Goal: Download file/media: Obtain a digital file from the website

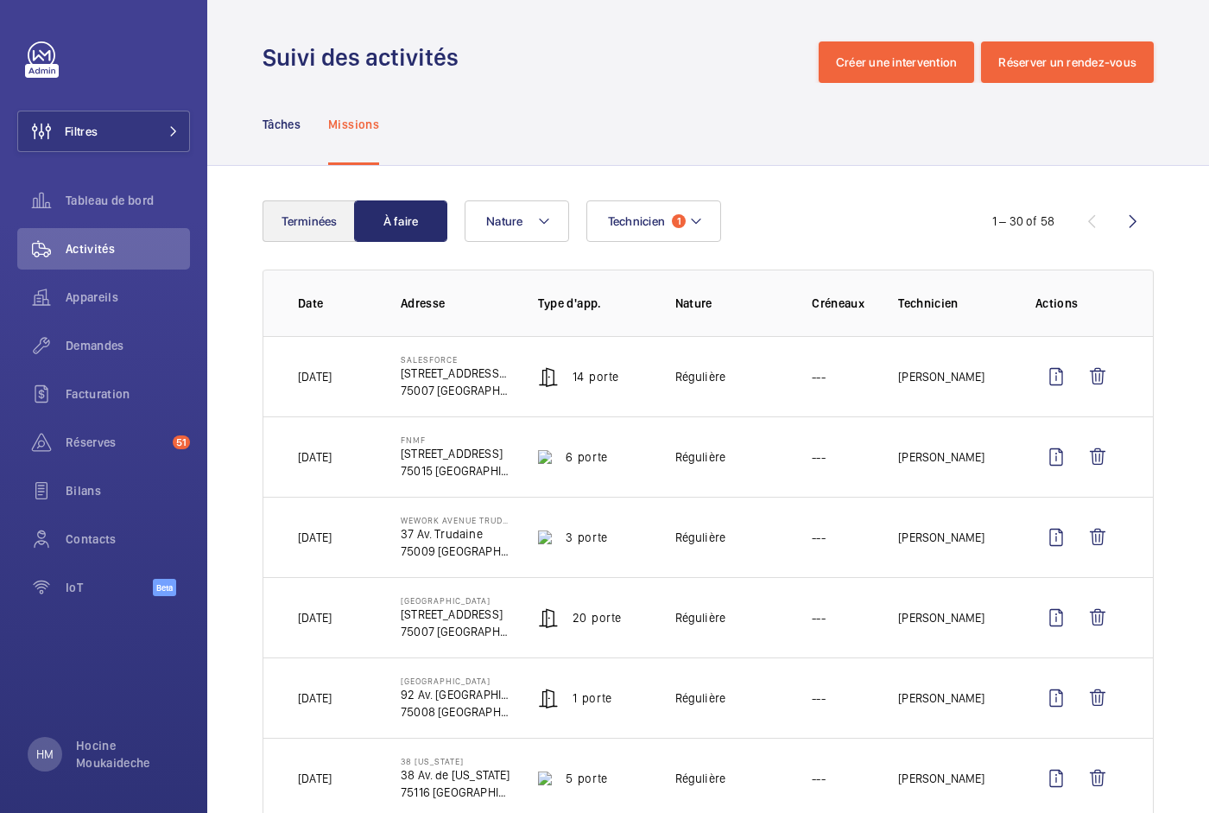
click at [322, 216] on button "Terminées" at bounding box center [309, 220] width 93 height 41
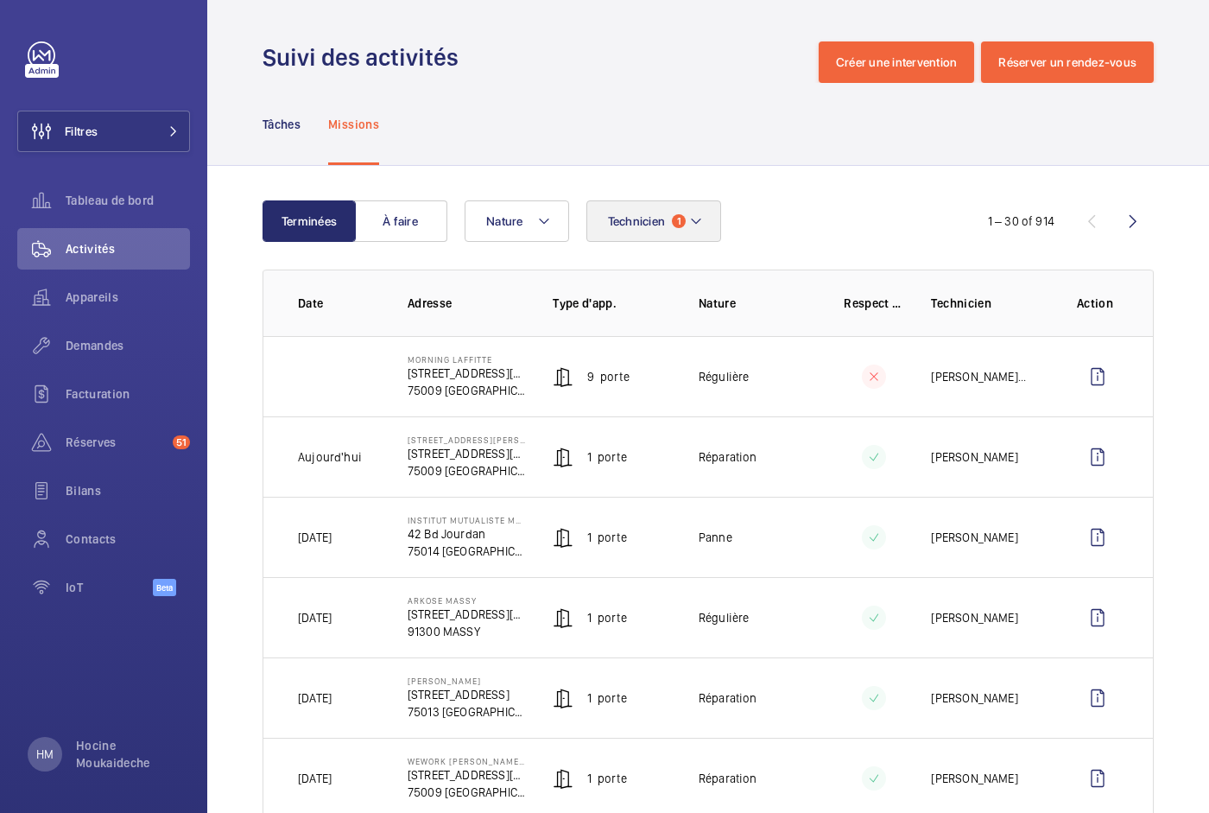
click at [681, 216] on span "1" at bounding box center [679, 221] width 14 height 14
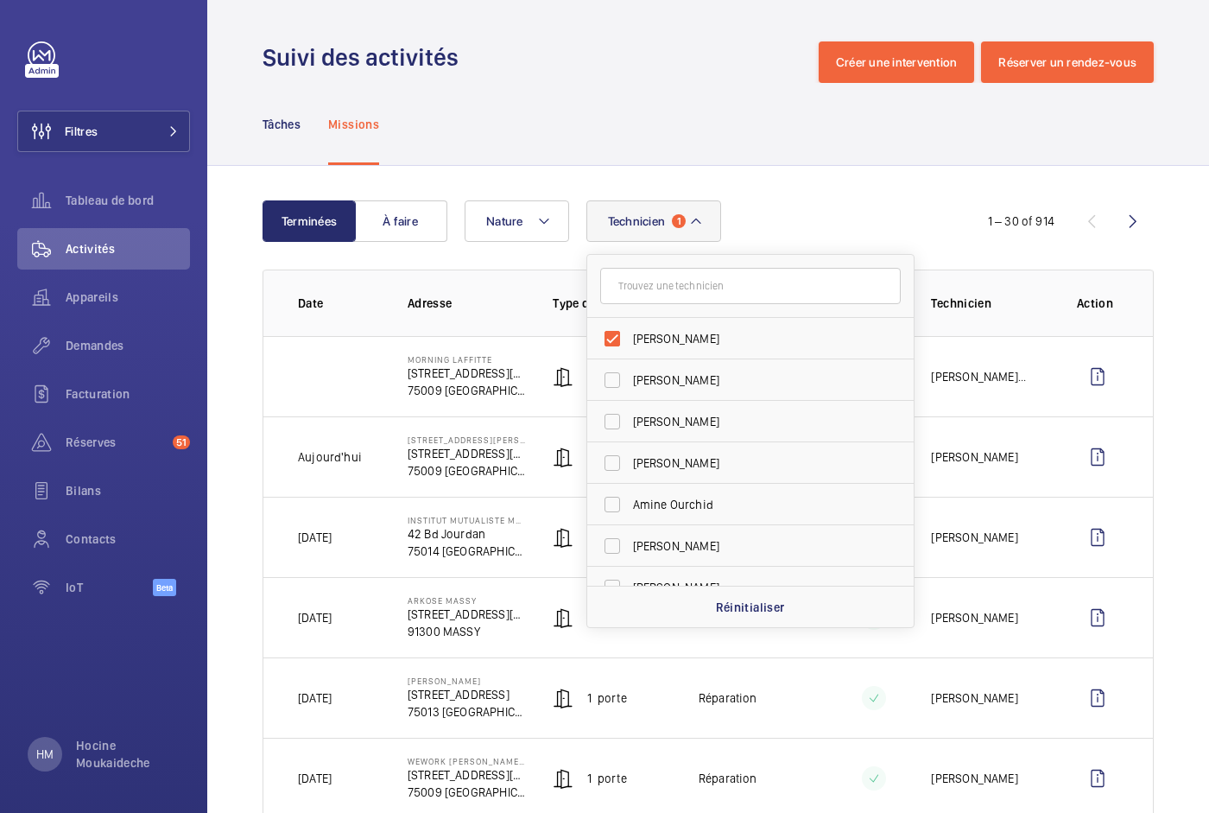
click at [611, 336] on label "[PERSON_NAME]" at bounding box center [737, 338] width 301 height 41
click at [611, 336] on input "[PERSON_NAME]" at bounding box center [612, 338] width 35 height 35
checkbox input "false"
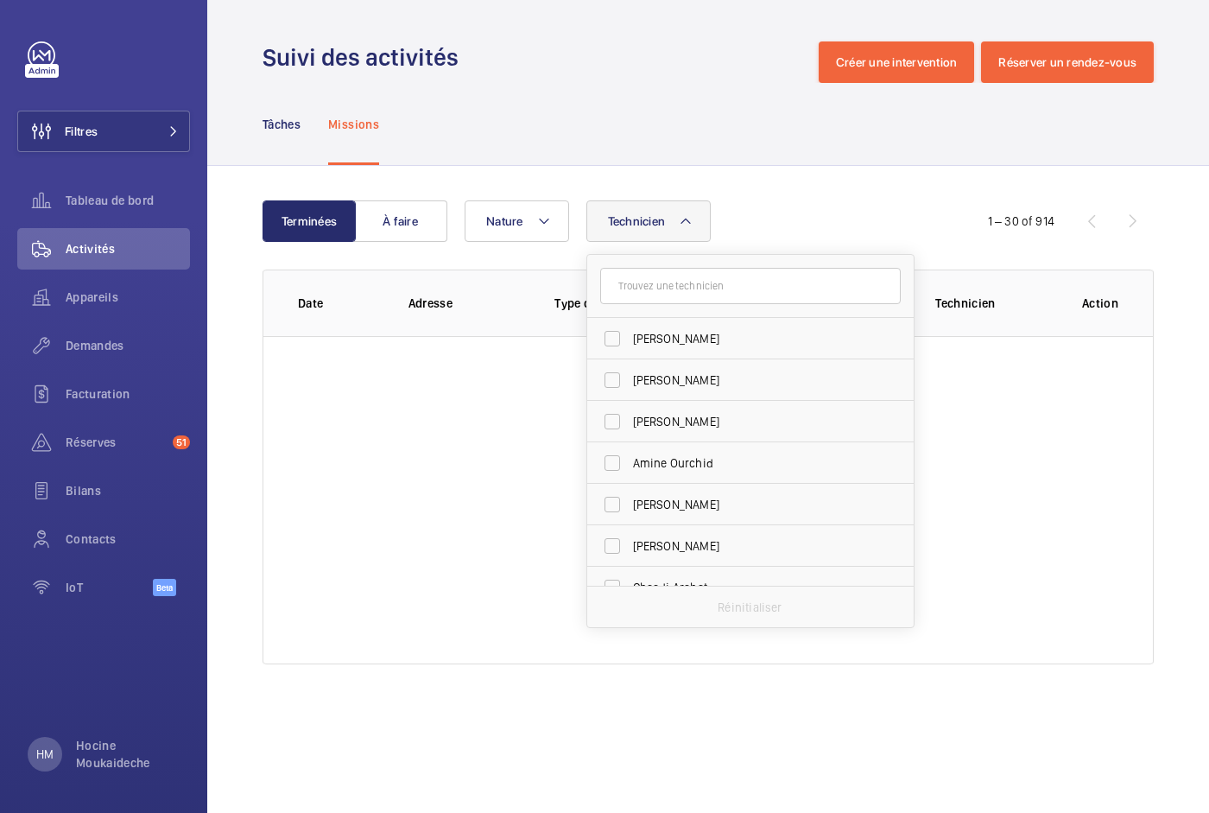
scroll to position [384, 0]
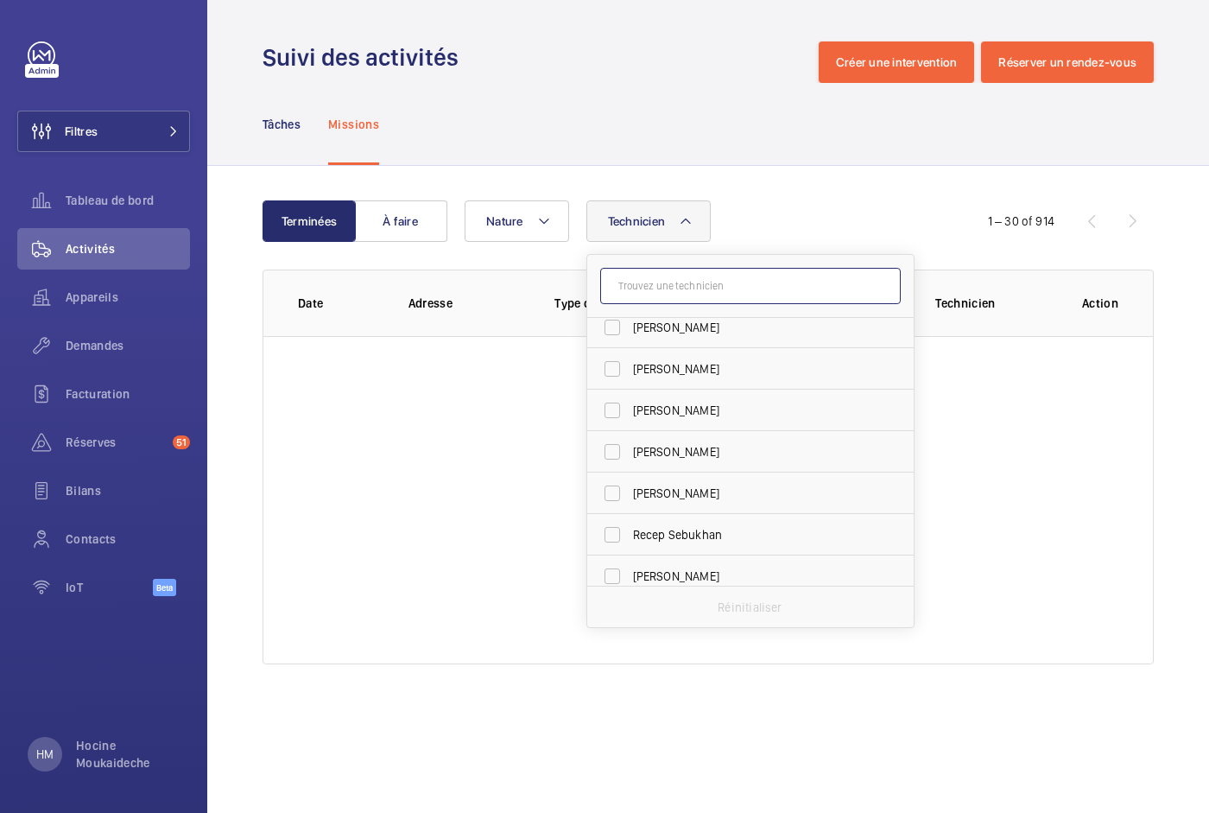
click at [662, 282] on input "text" at bounding box center [750, 286] width 301 height 36
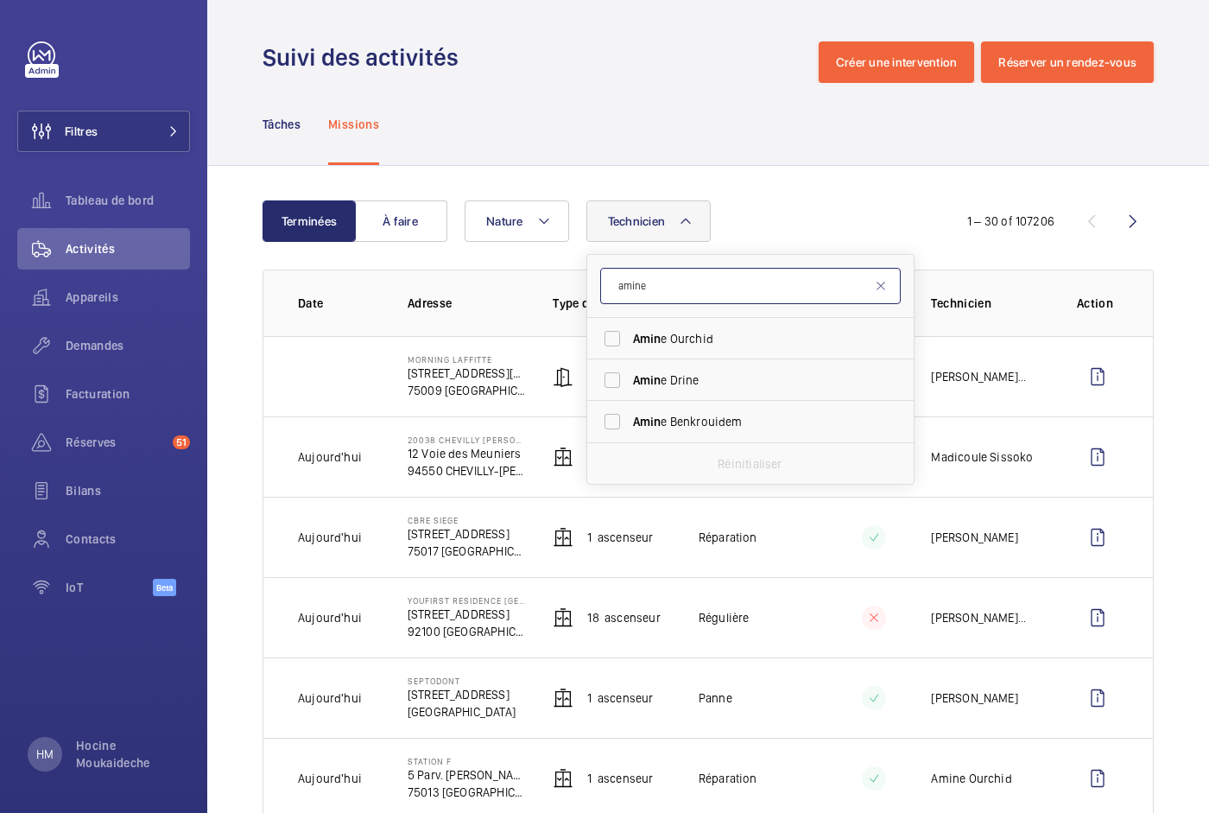
scroll to position [0, 0]
type input "amine"
click at [616, 339] on label "Amine Ourchid" at bounding box center [737, 338] width 301 height 41
click at [616, 339] on input "Amine Ourchid" at bounding box center [612, 338] width 35 height 35
checkbox input "true"
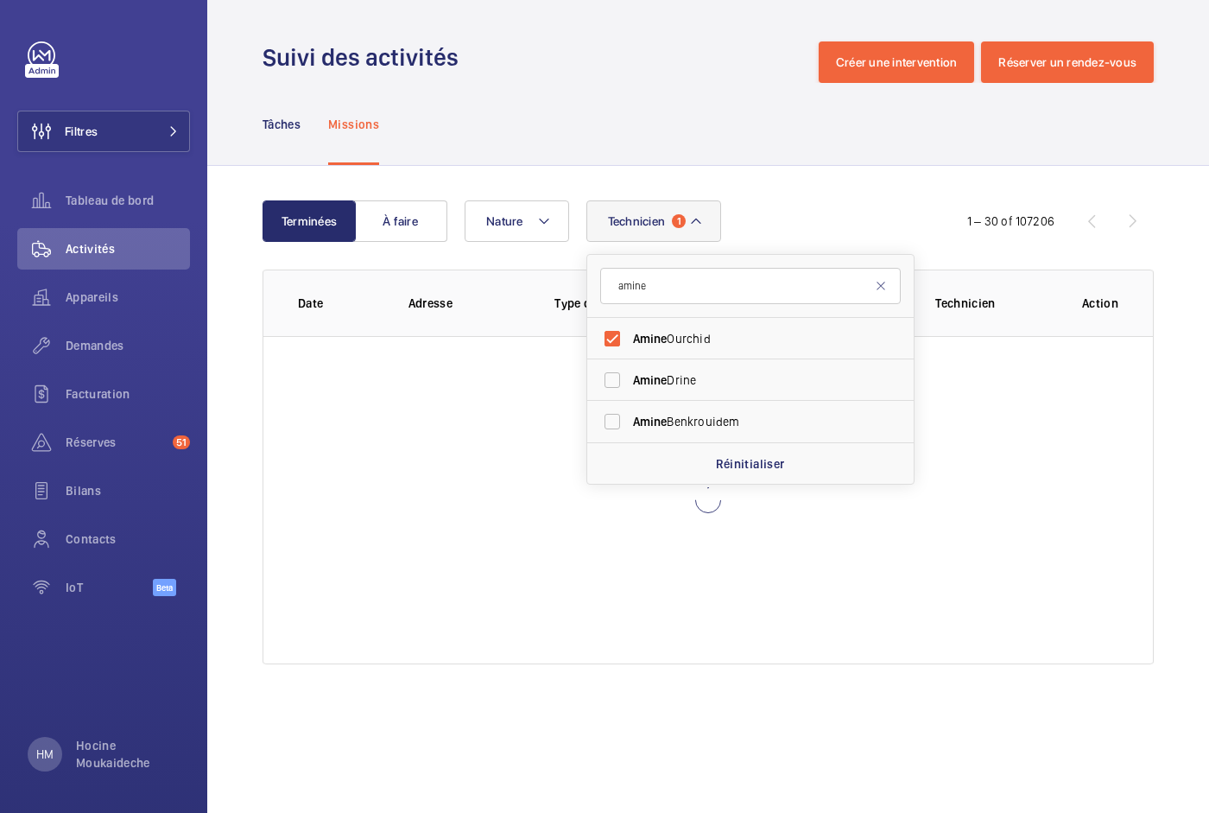
click at [822, 201] on div "Technicien 1 [PERSON_NAME] Drine [PERSON_NAME] Réinitialiser Nature" at bounding box center [702, 220] width 475 height 41
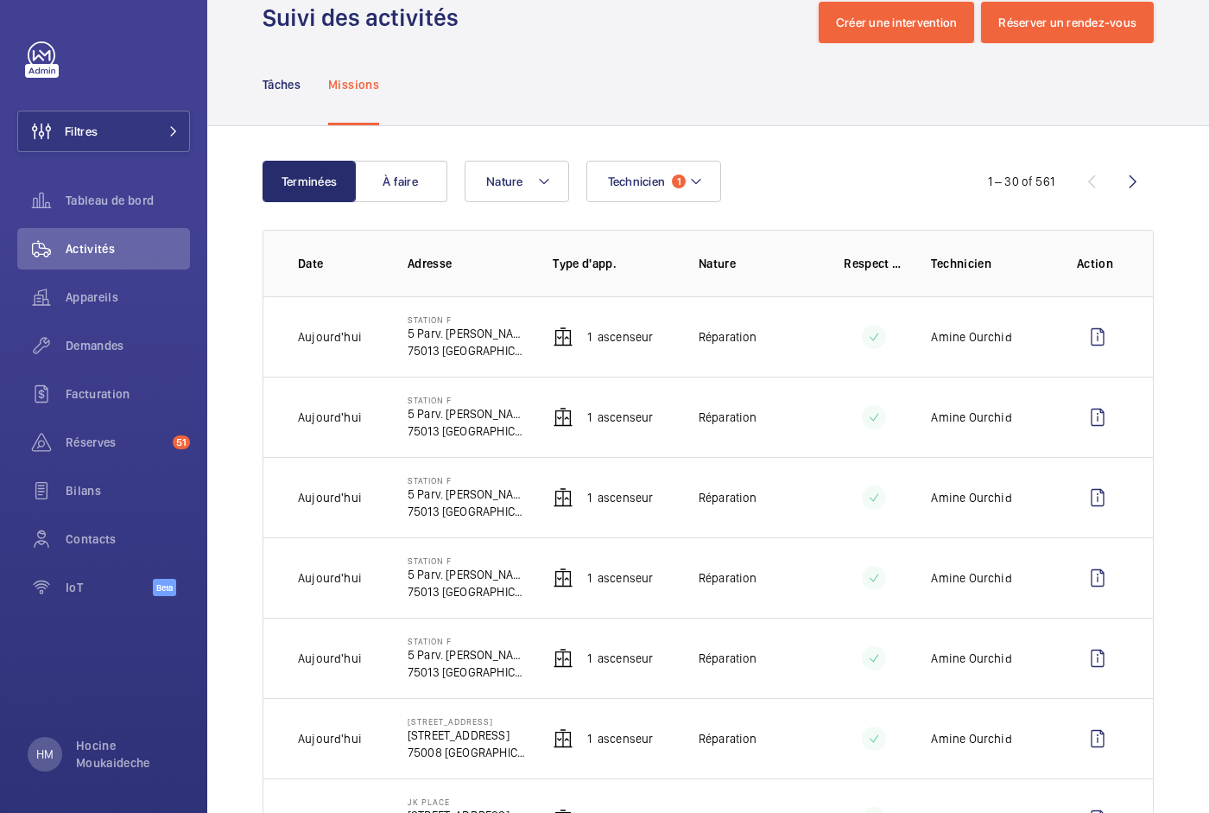
scroll to position [39, 0]
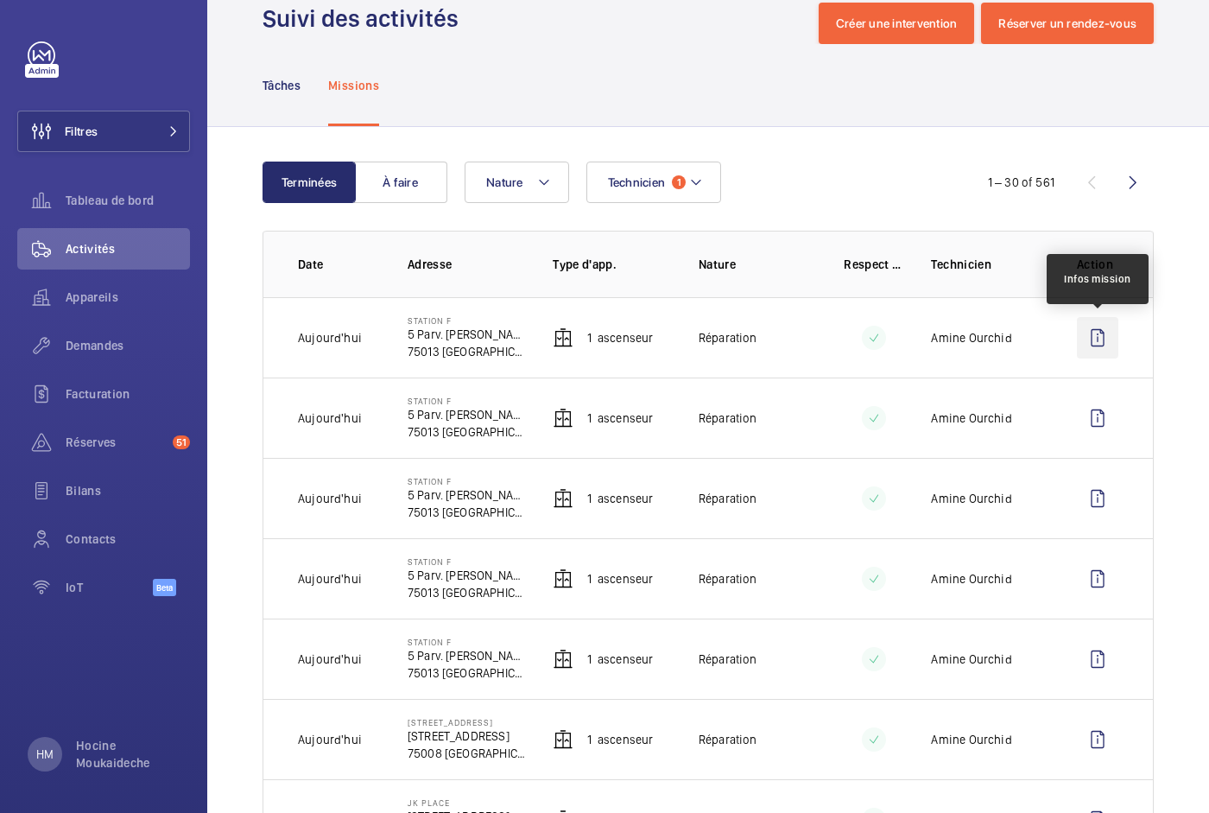
click at [1098, 338] on wm-front-icon-button at bounding box center [1097, 337] width 41 height 41
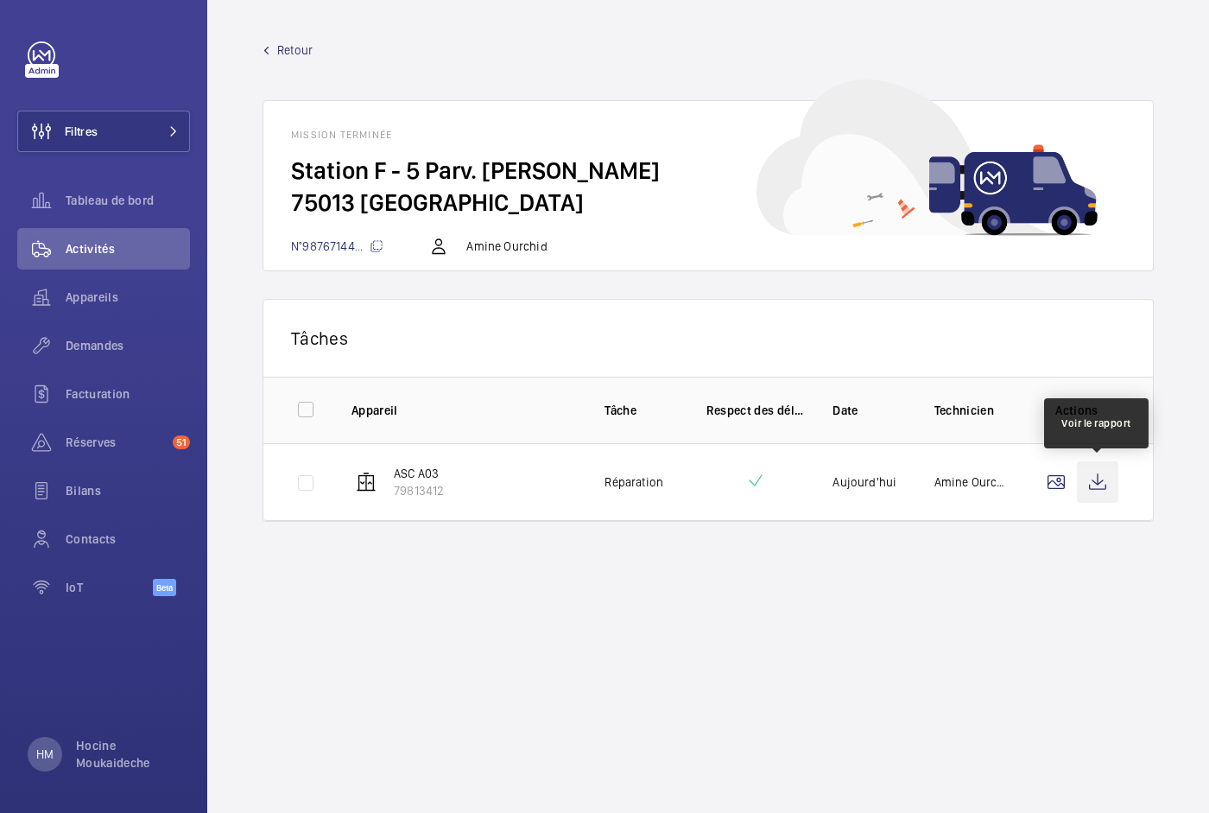
click at [1103, 482] on wm-front-icon-button at bounding box center [1097, 481] width 41 height 41
click at [294, 50] on span "Retour" at bounding box center [294, 49] width 35 height 17
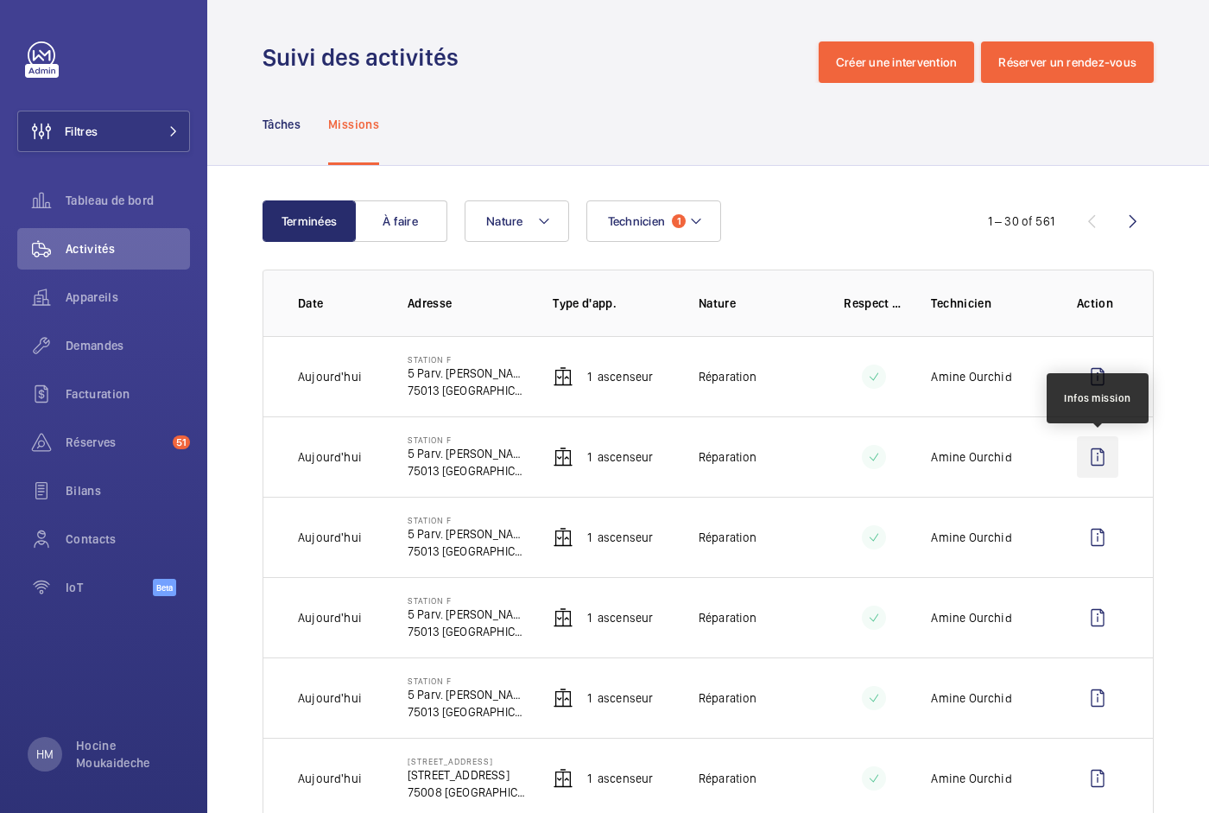
click at [1105, 454] on wm-front-icon-button at bounding box center [1097, 456] width 41 height 41
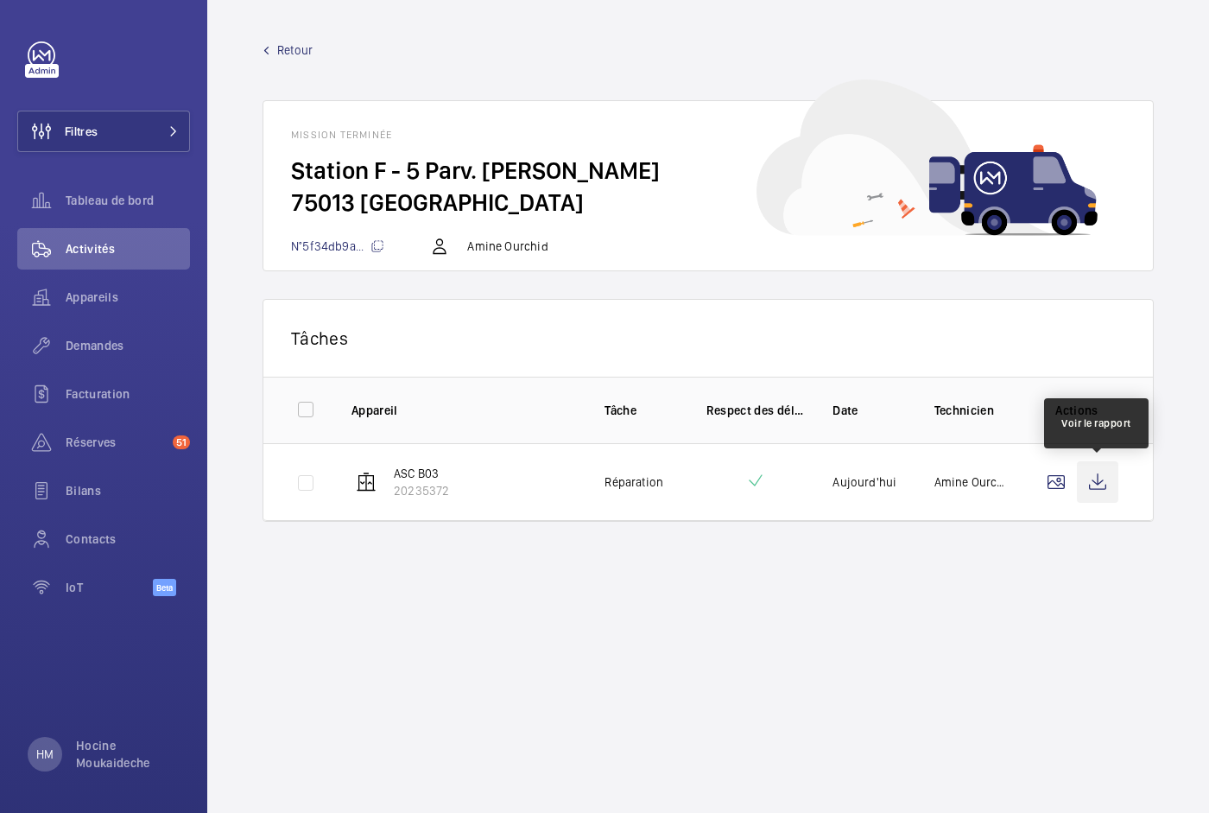
click at [1102, 481] on wm-front-icon-button at bounding box center [1097, 481] width 41 height 41
click at [305, 57] on span "Retour" at bounding box center [294, 49] width 35 height 17
